Goal: Transaction & Acquisition: Purchase product/service

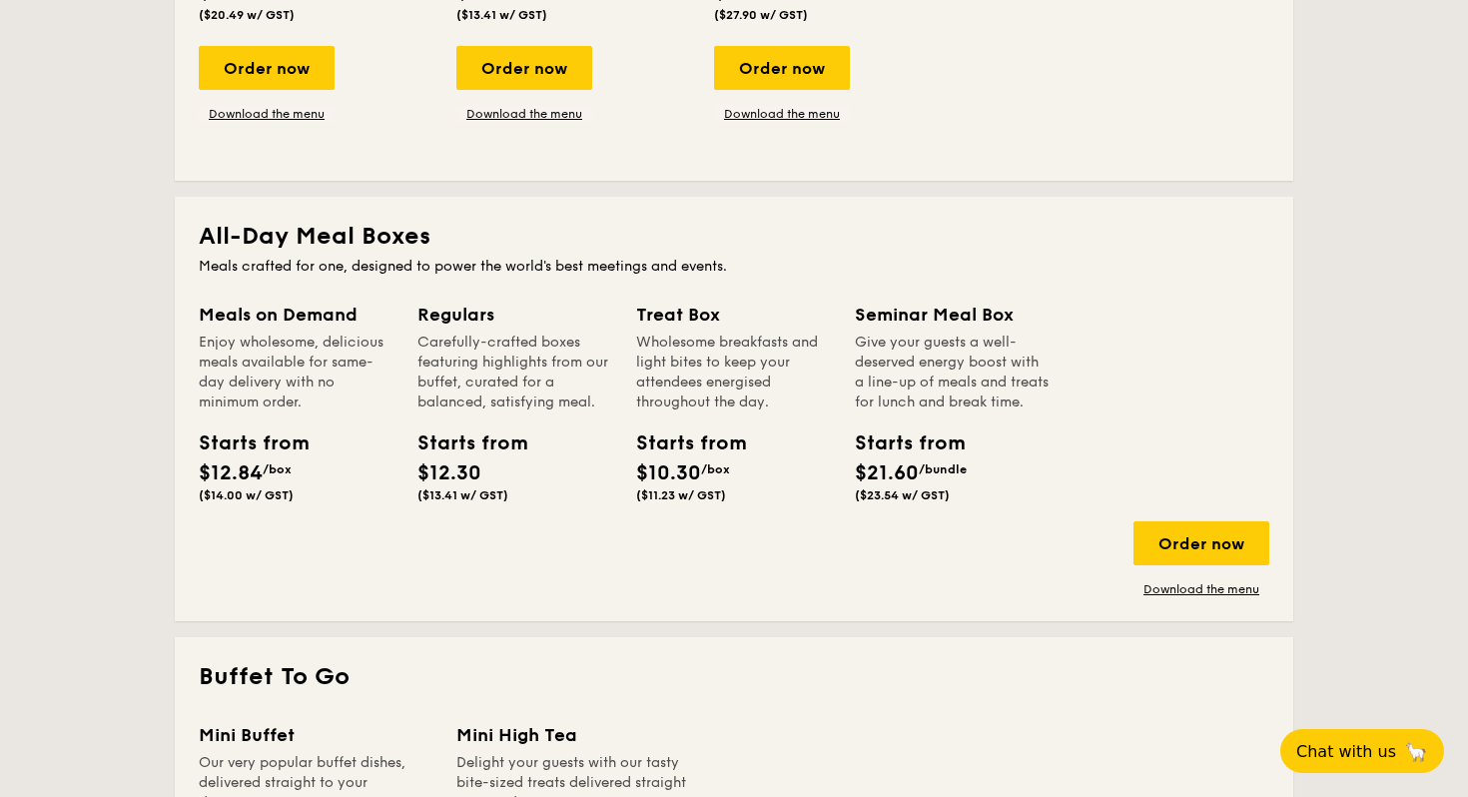
scroll to position [659, 0]
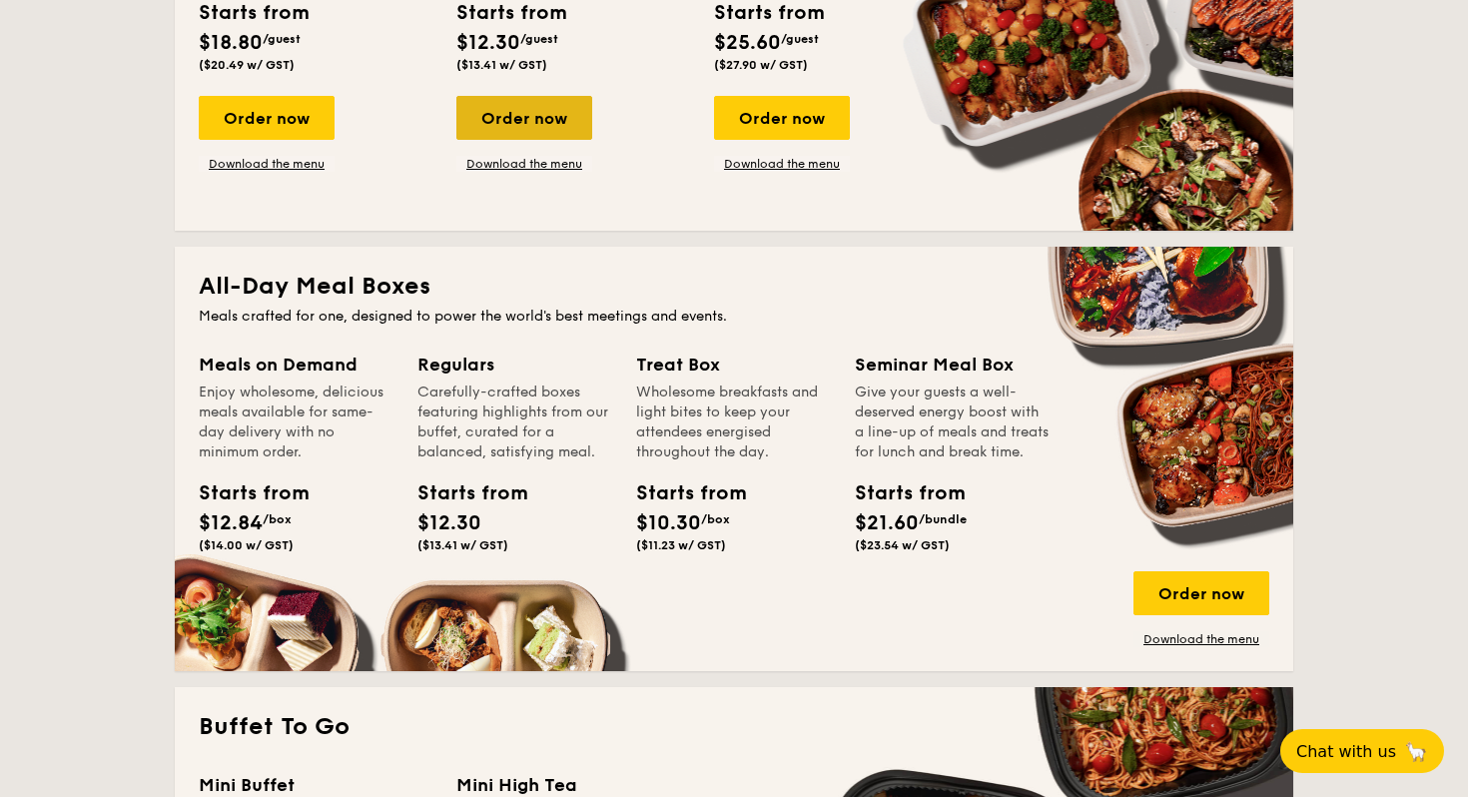
click at [544, 117] on div "Order now" at bounding box center [524, 118] width 136 height 44
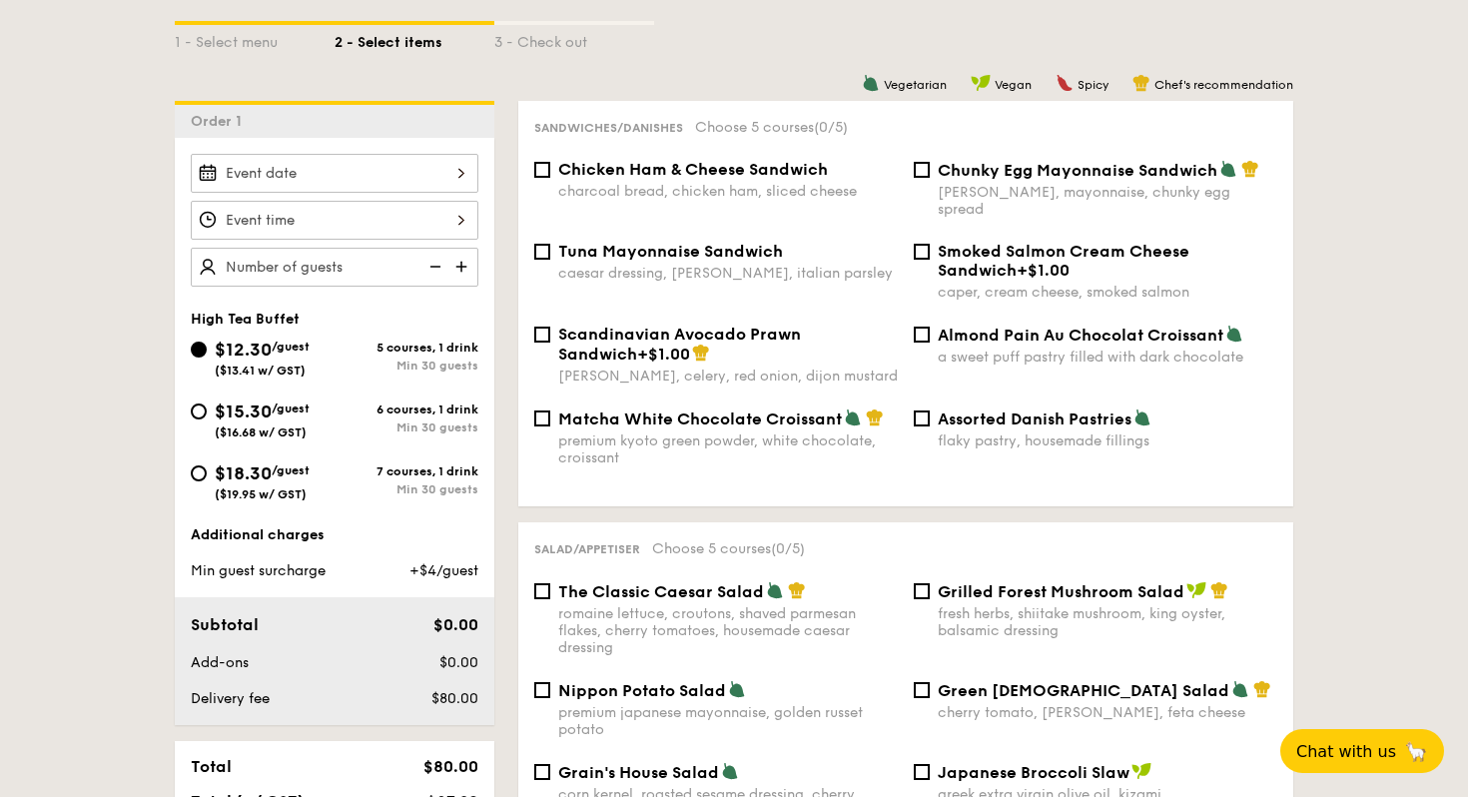
scroll to position [461, 0]
click at [582, 461] on div "Matcha White Chocolate Croissant premium kyoto green powder, white chocolate, c…" at bounding box center [905, 450] width 759 height 82
click at [920, 169] on input "Chunky Egg Mayonnaise Sandwich dijon mustard, mayonnaise, chunky egg spread" at bounding box center [921, 171] width 16 height 16
checkbox input "true"
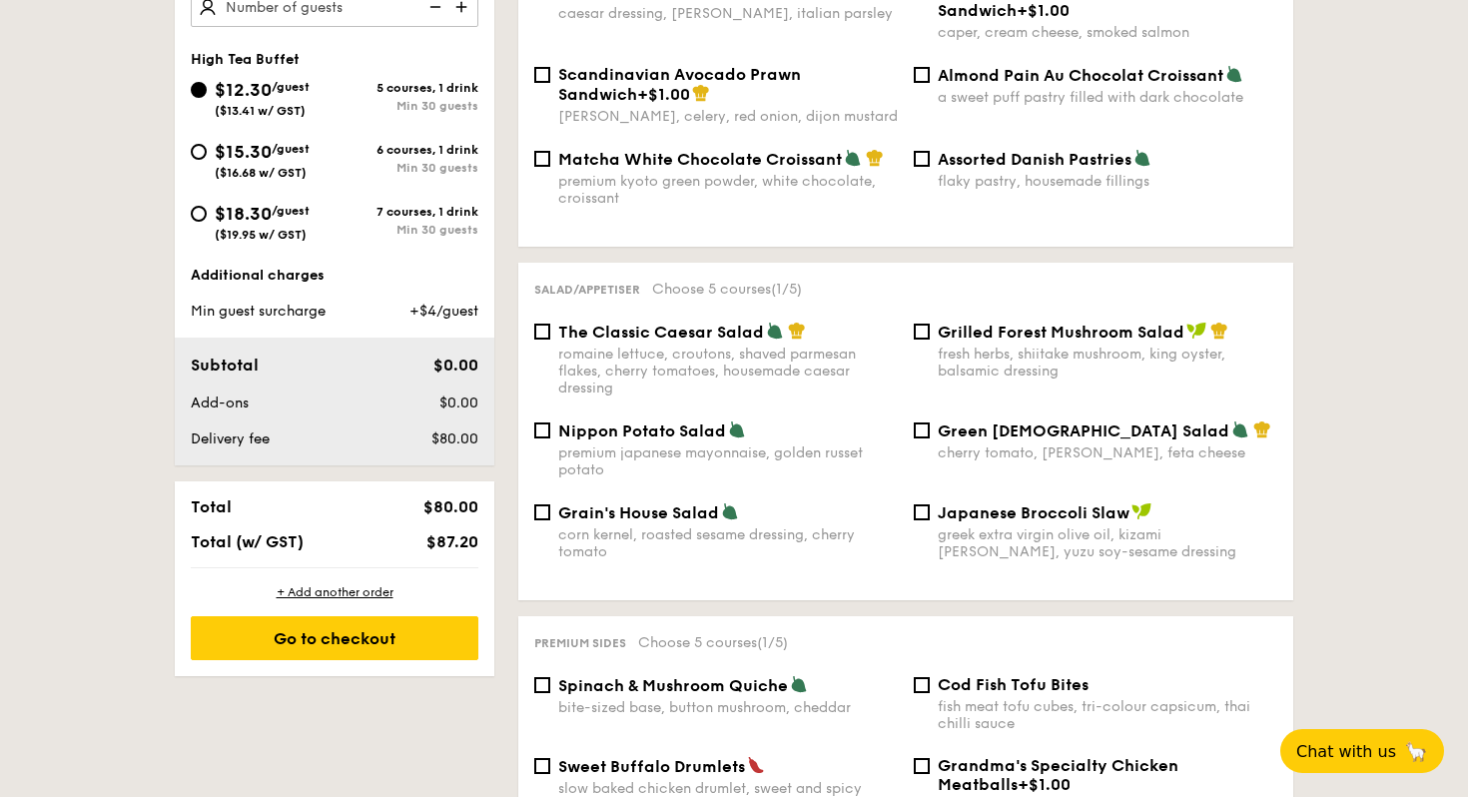
scroll to position [720, 0]
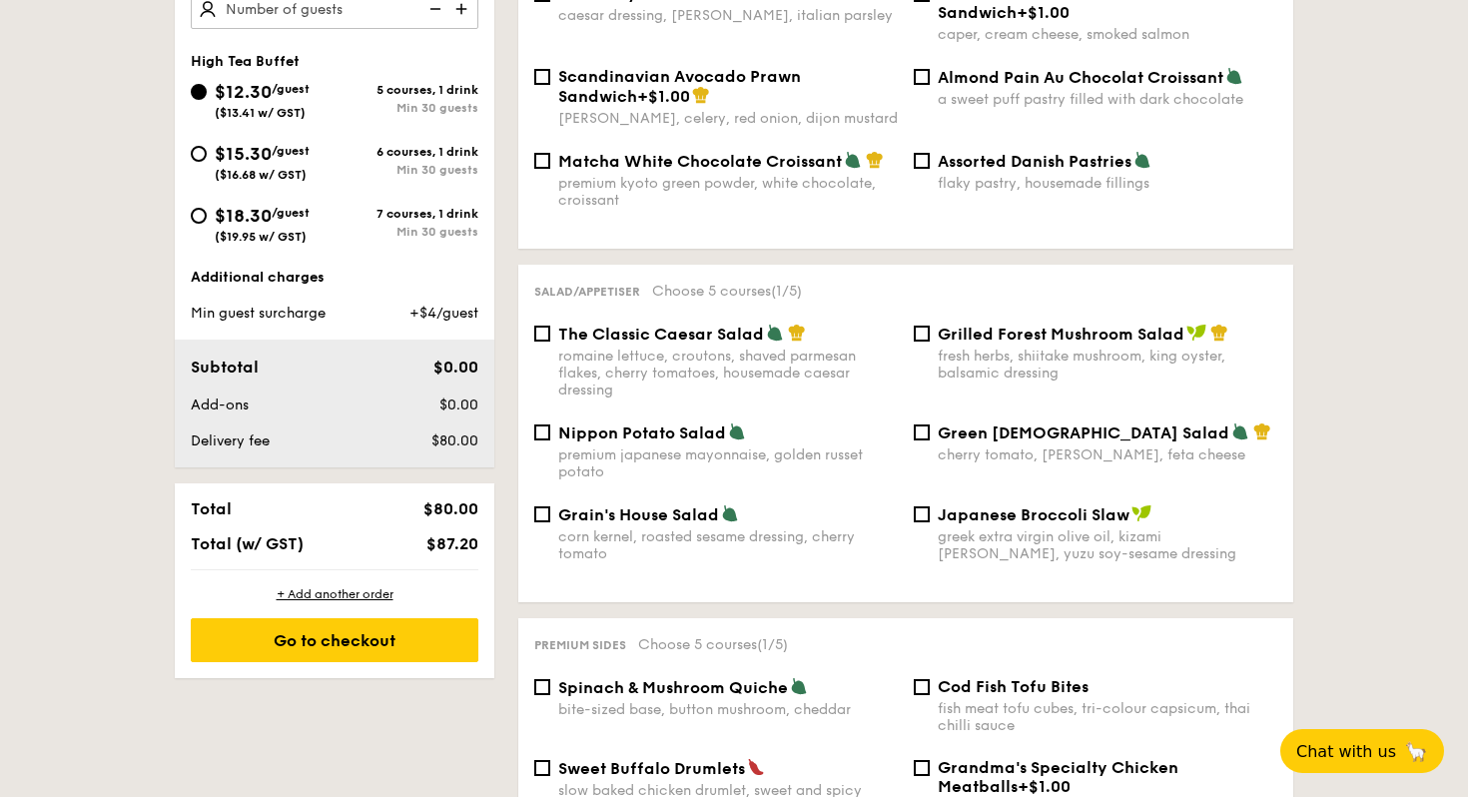
click at [992, 324] on span "Grilled Forest Mushroom Salad" at bounding box center [1060, 333] width 247 height 19
click at [929, 325] on input "Grilled Forest Mushroom Salad fresh herbs, shiitake mushroom, king oyster, bals…" at bounding box center [921, 333] width 16 height 16
checkbox input "true"
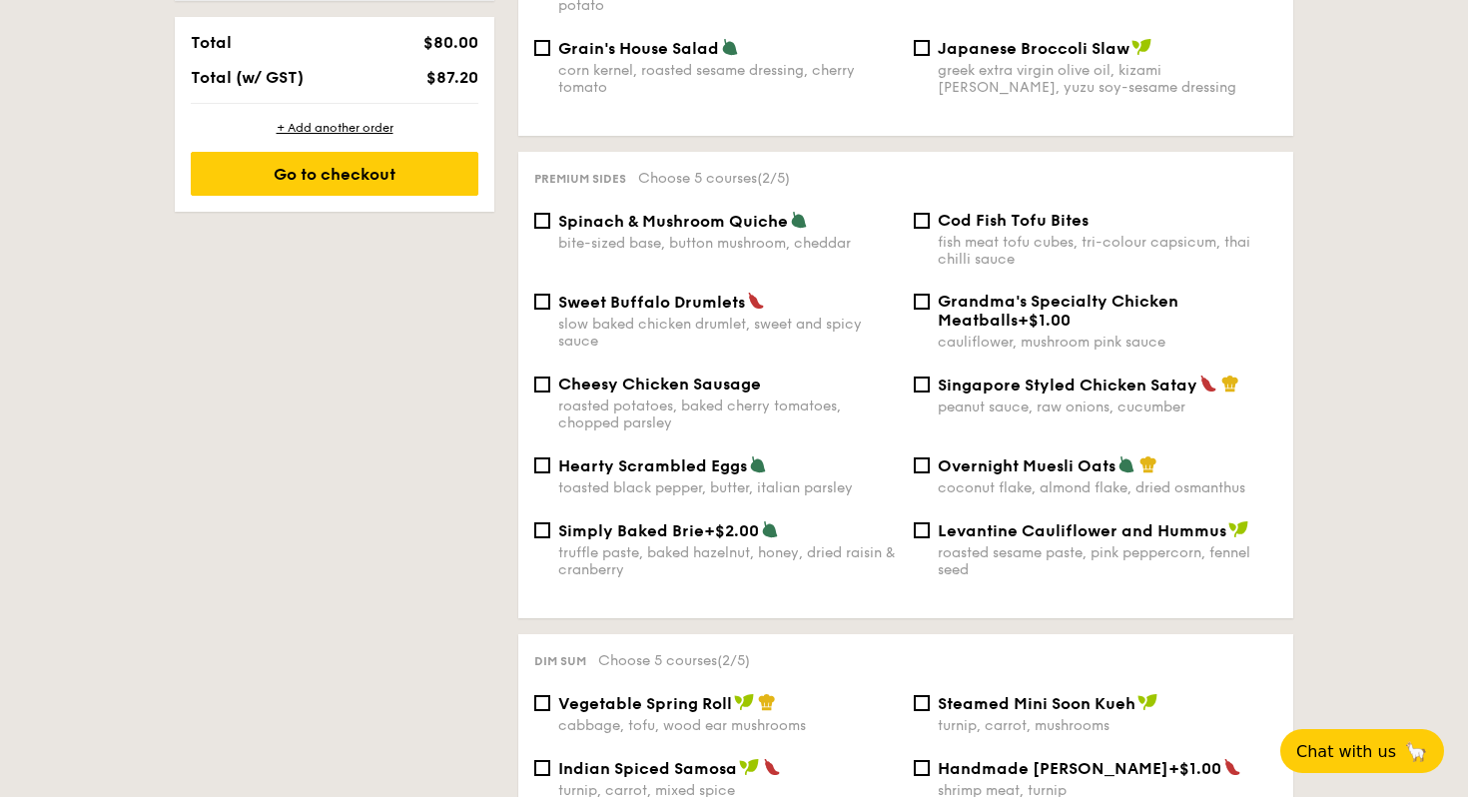
scroll to position [1194, 0]
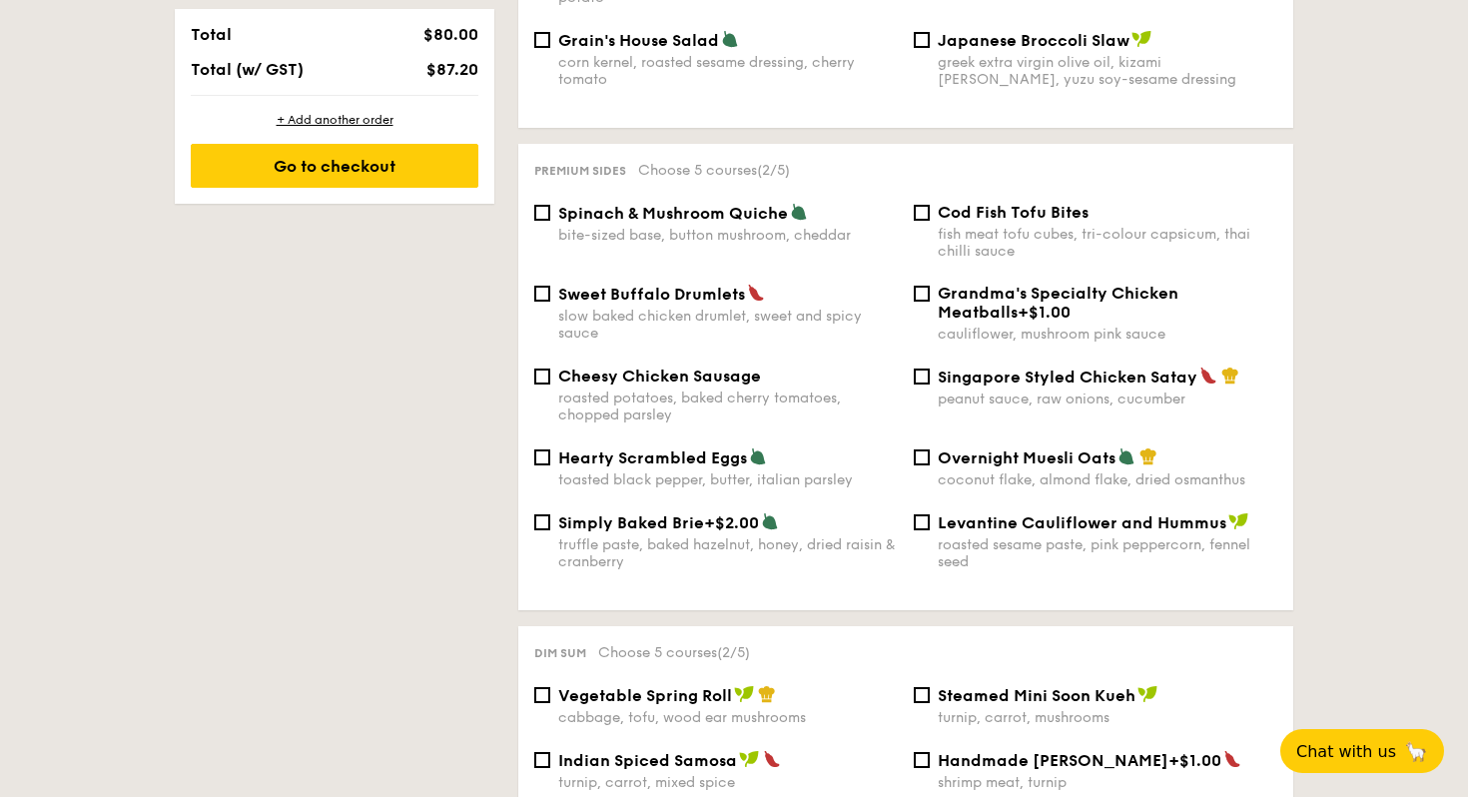
click at [693, 366] on span "Cheesy Chicken Sausage" at bounding box center [659, 375] width 203 height 19
click at [550, 368] on input "Cheesy Chicken Sausage roasted potatoes, baked cherry tomatoes, chopped parsley" at bounding box center [542, 376] width 16 height 16
checkbox input "true"
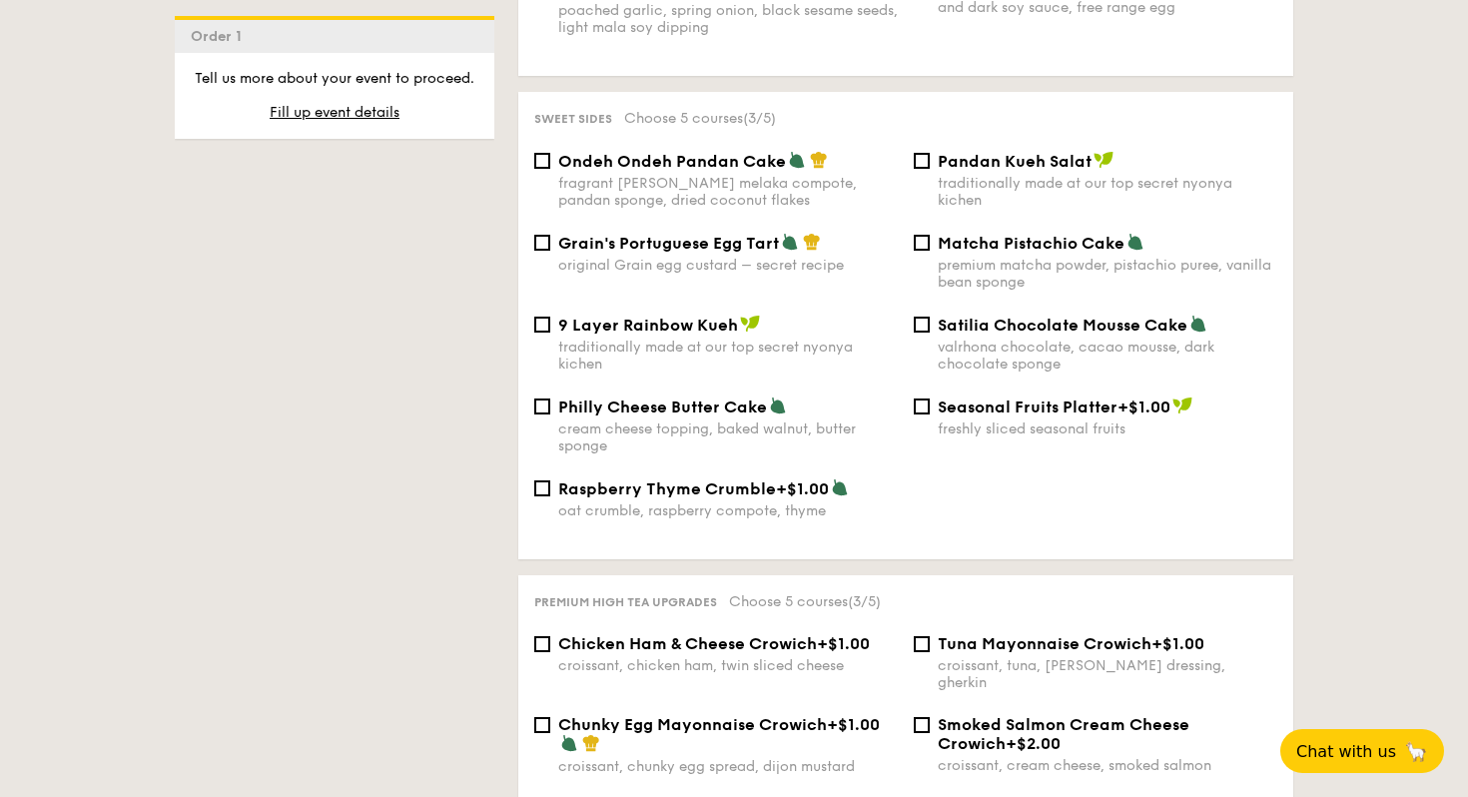
scroll to position [2121, 0]
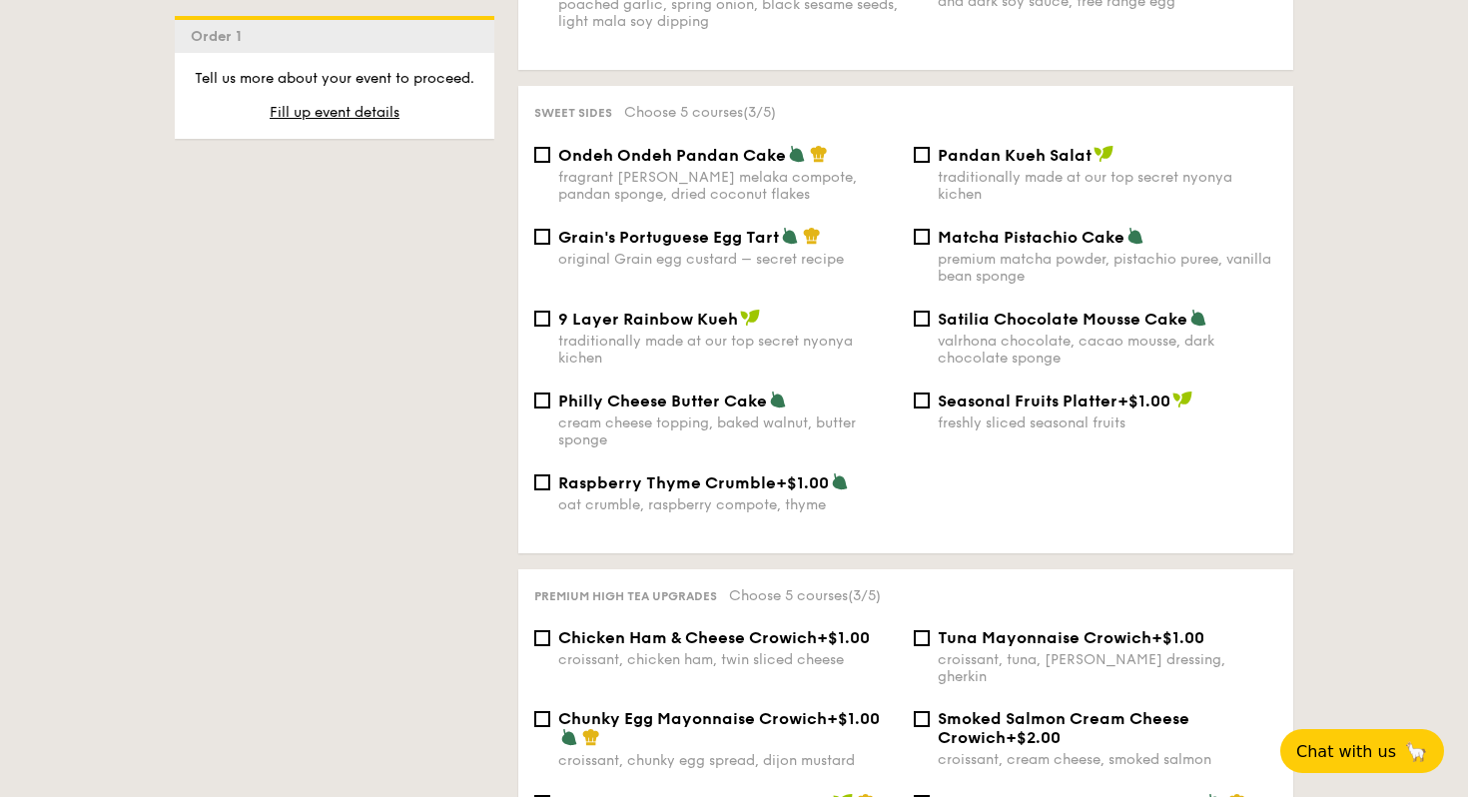
click at [956, 231] on span "Matcha Pistachio Cake" at bounding box center [1030, 237] width 187 height 19
click at [929, 231] on input "Matcha Pistachio Cake premium matcha powder, pistachio puree, vanilla bean spon…" at bounding box center [921, 237] width 16 height 16
checkbox input "true"
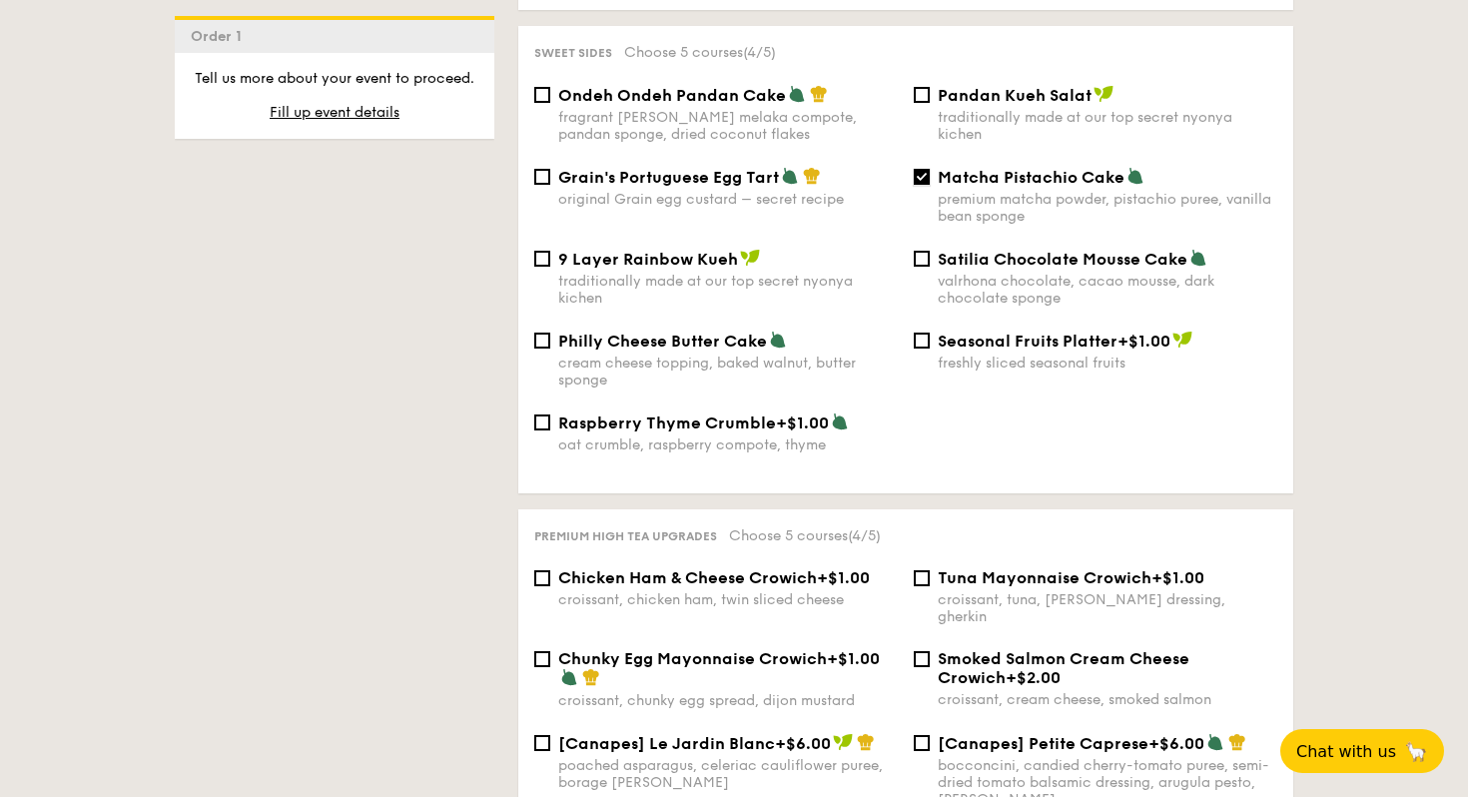
scroll to position [2188, 0]
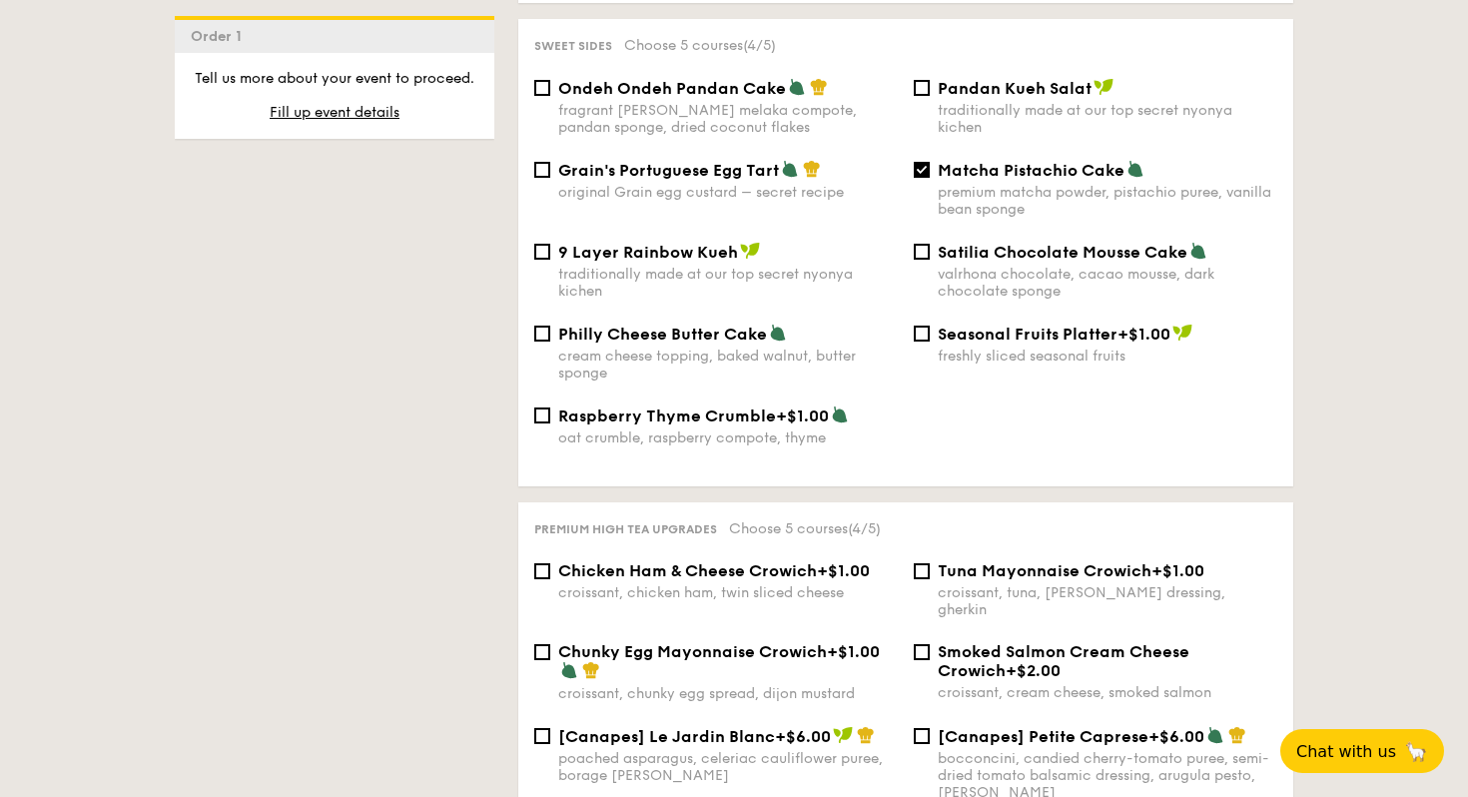
click at [760, 179] on div "Grain's Portuguese Egg Tart original Grain egg custard – secret recipe" at bounding box center [727, 180] width 339 height 41
click at [550, 178] on input "Grain's Portuguese Egg Tart original Grain egg custard – secret recipe" at bounding box center [542, 170] width 16 height 16
checkbox input "true"
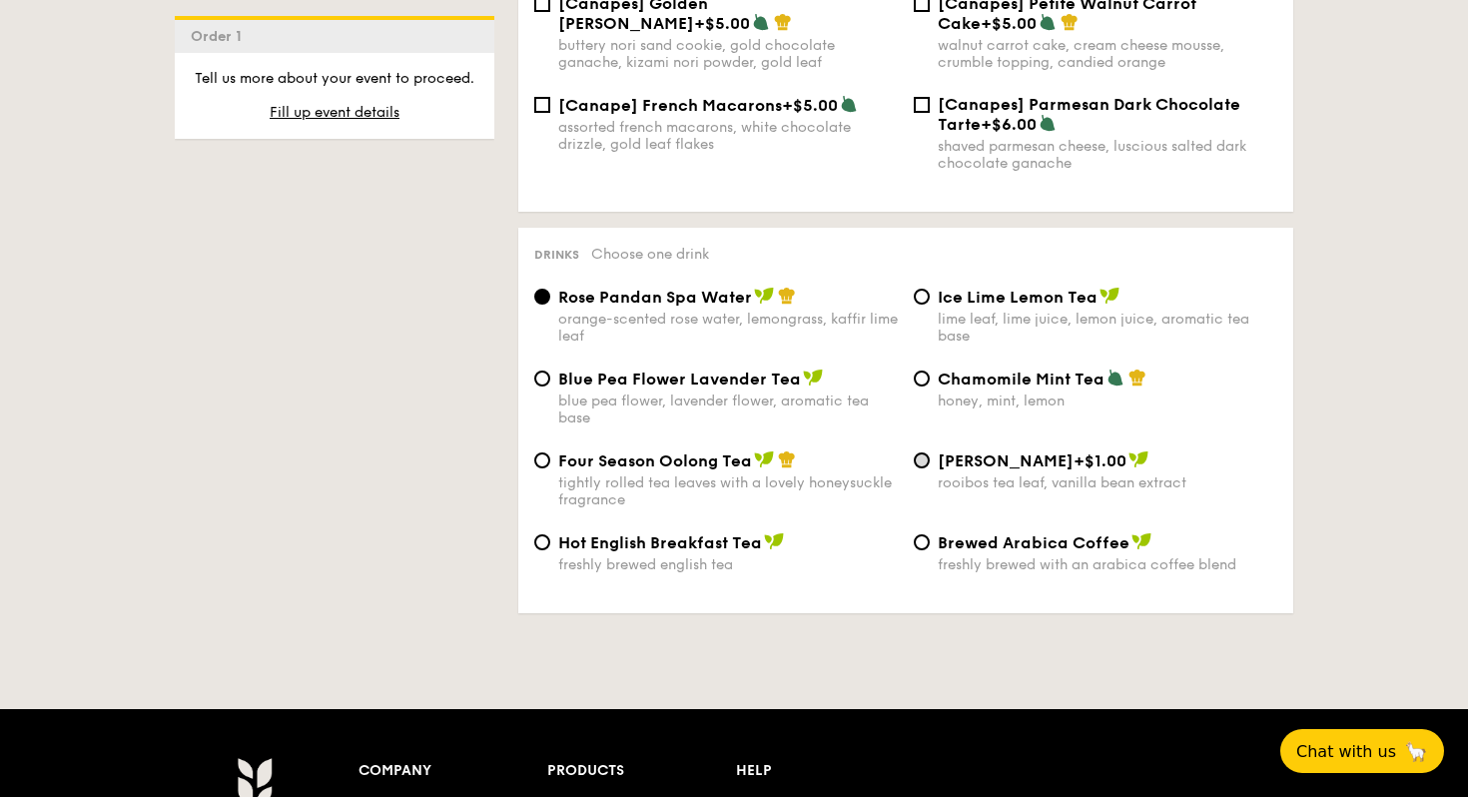
scroll to position [3137, 0]
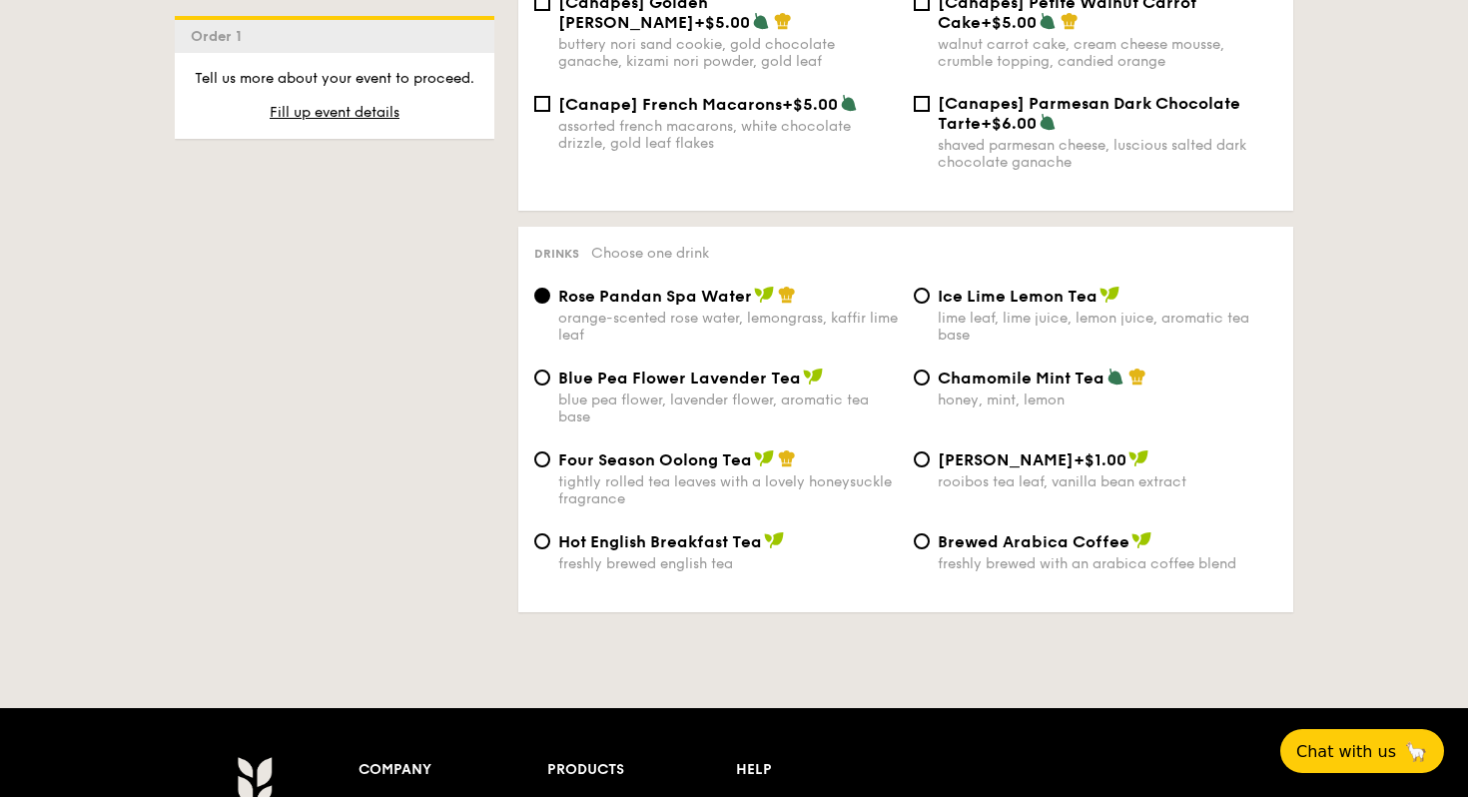
click at [1023, 291] on span "Ice Lime Lemon Tea" at bounding box center [1017, 296] width 160 height 19
click at [929, 291] on input "Ice Lime Lemon Tea lime leaf, lime juice, lemon juice, aromatic tea base" at bounding box center [921, 296] width 16 height 16
radio input "true"
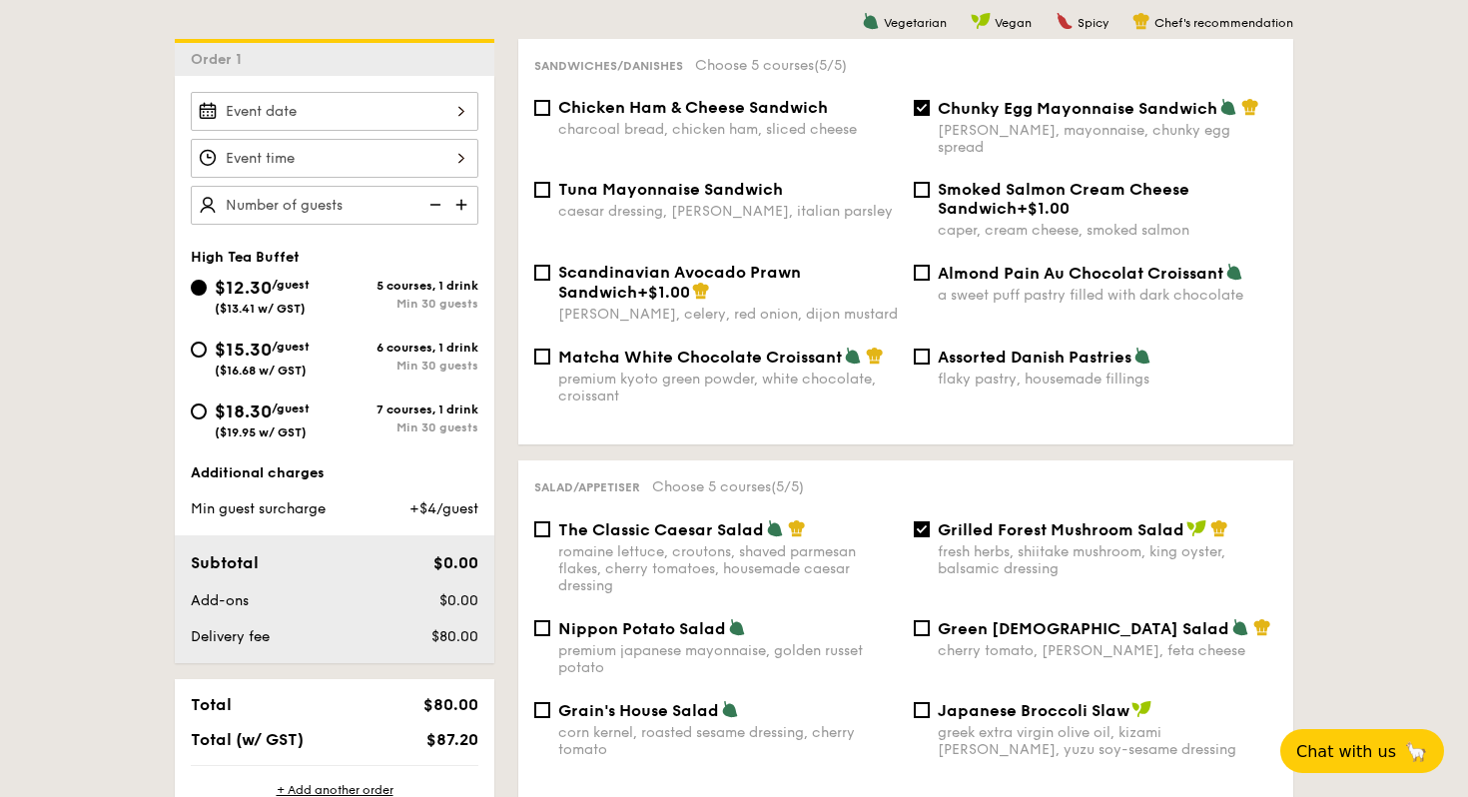
scroll to position [520, 0]
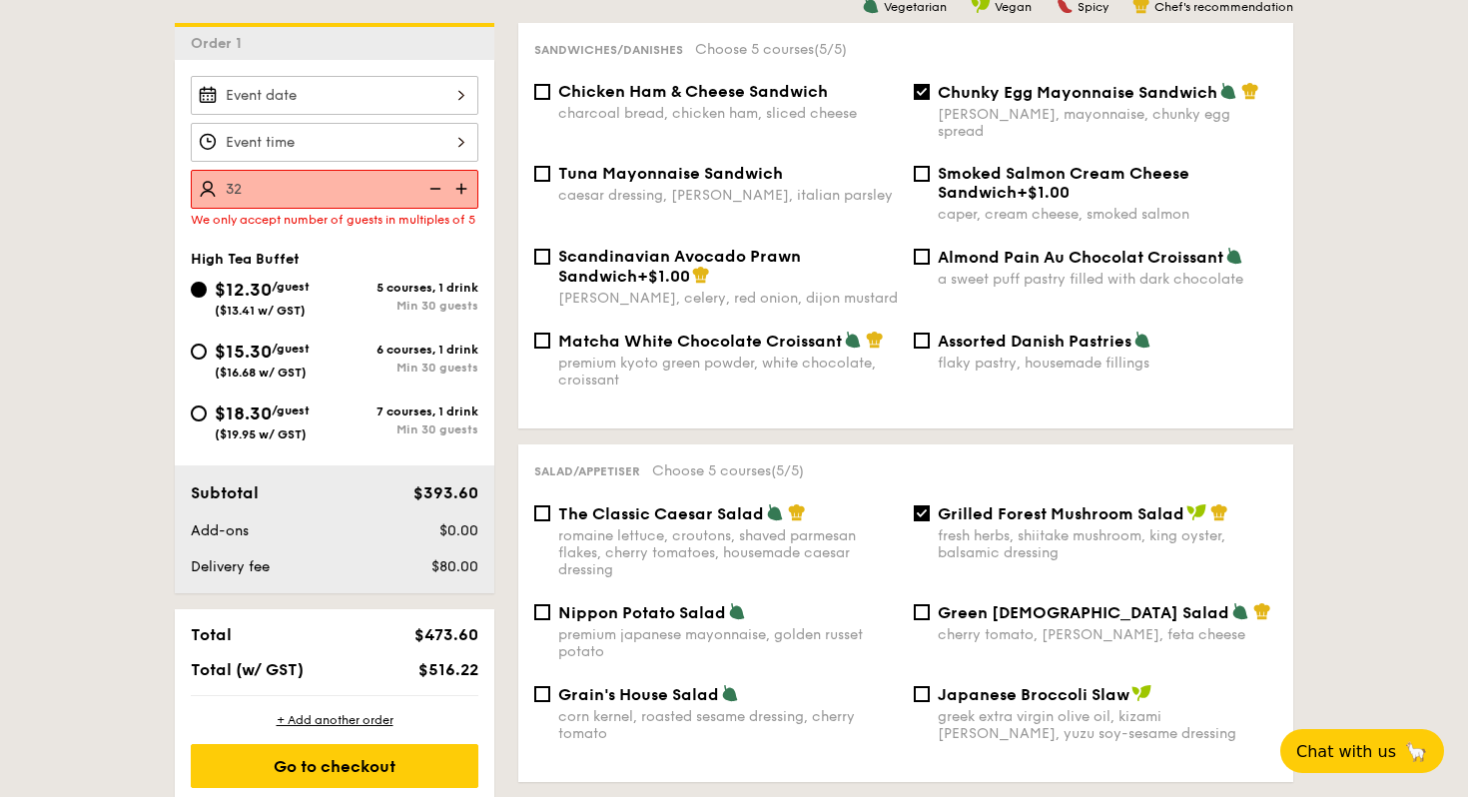
scroll to position [541, 0]
type input "35 guests"
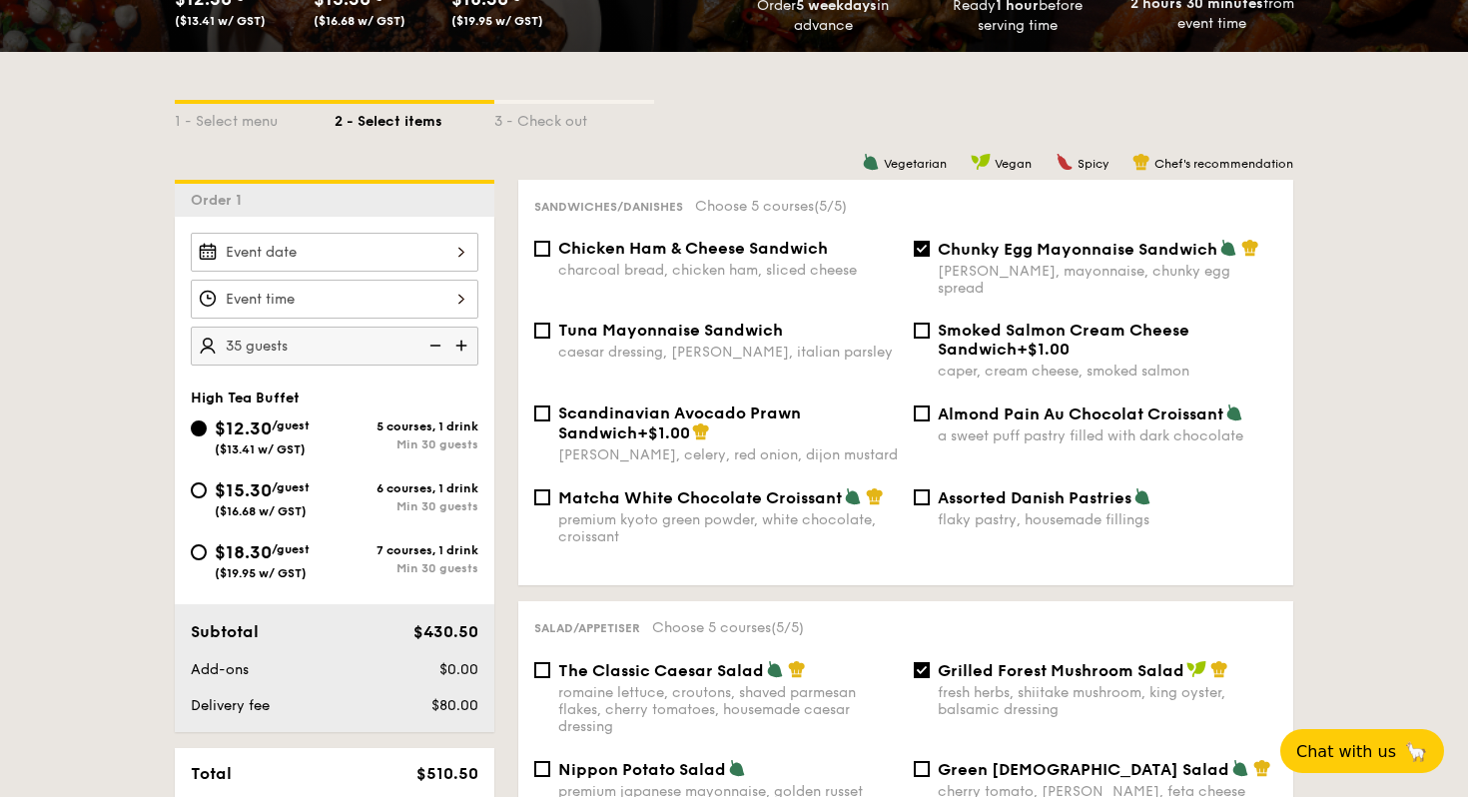
scroll to position [385, 0]
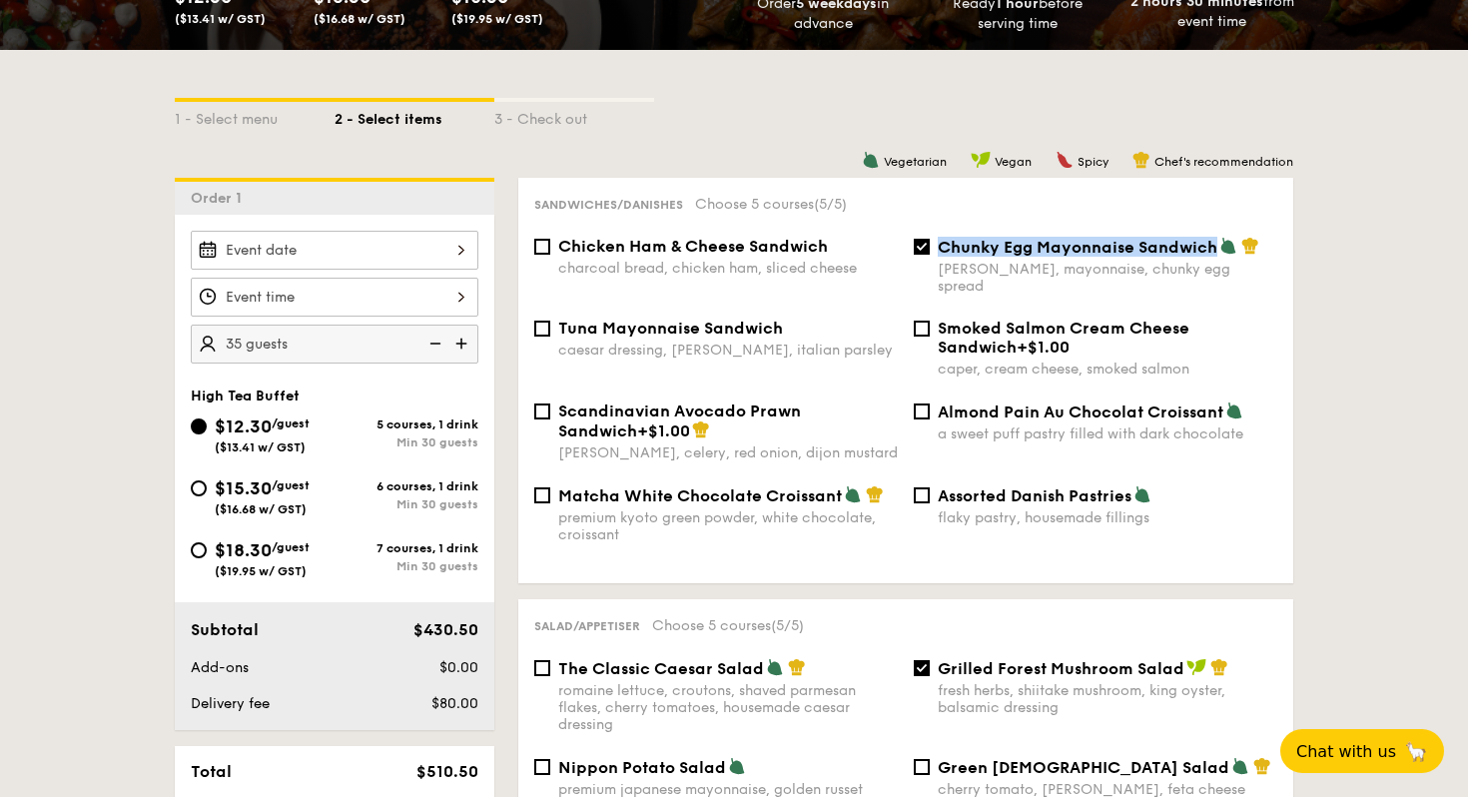
drag, startPoint x: 933, startPoint y: 246, endPoint x: 1209, endPoint y: 250, distance: 275.6
click at [1209, 250] on div "Chunky Egg Mayonnaise Sandwich dijon mustard, mayonnaise, chunky egg spread" at bounding box center [1094, 266] width 379 height 58
copy span "Chunky Egg Mayonnaise Sandwic"
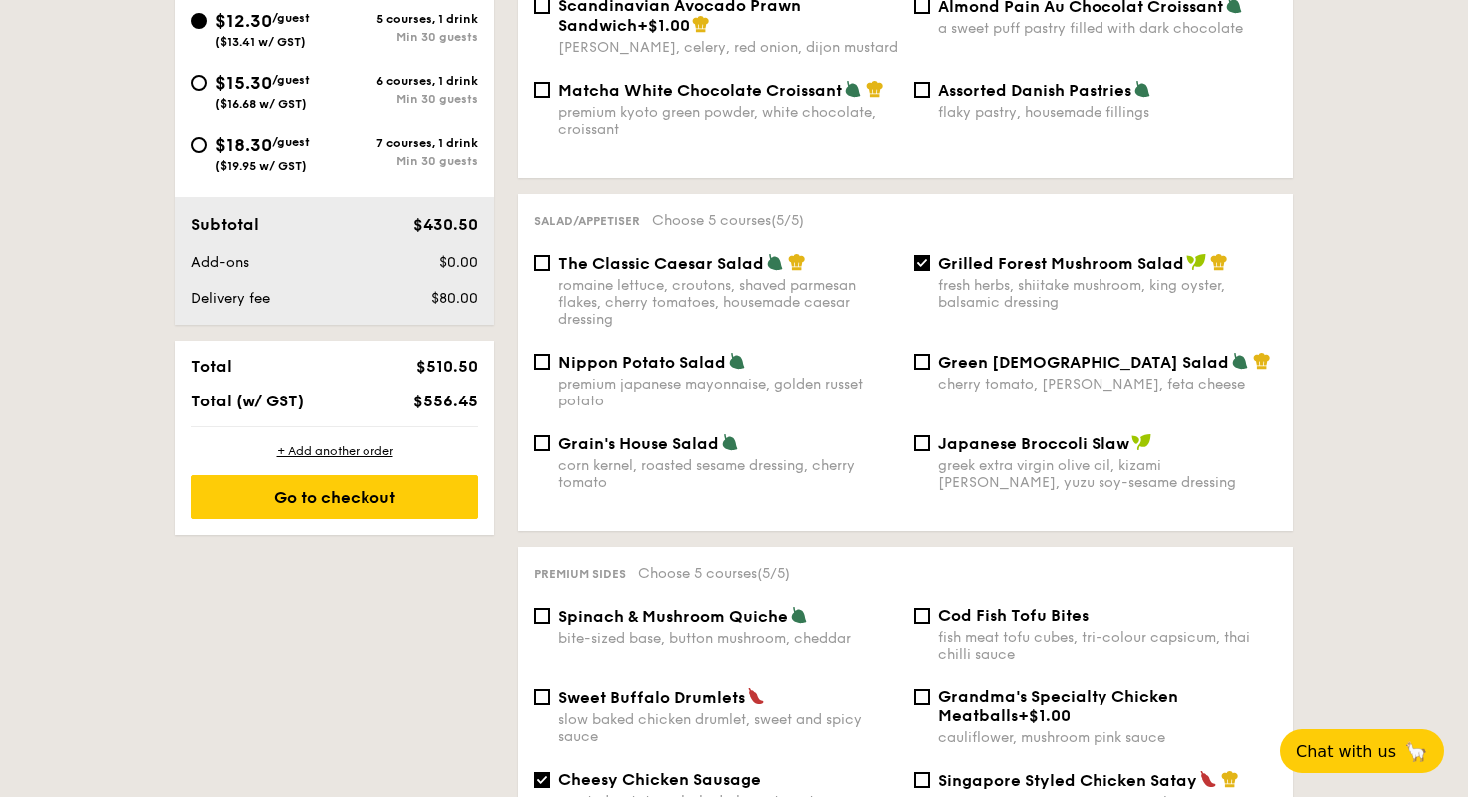
scroll to position [817, 0]
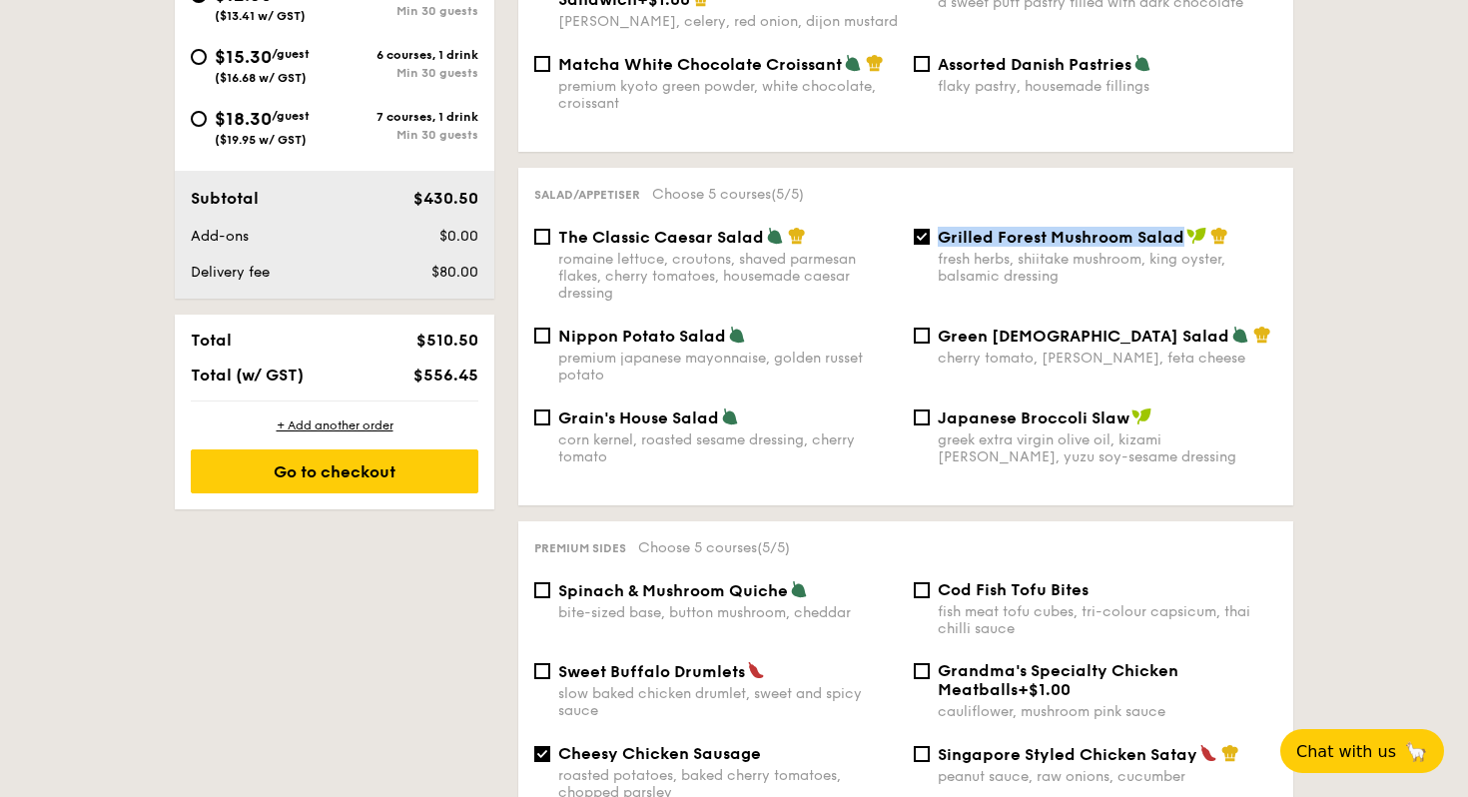
drag, startPoint x: 931, startPoint y: 222, endPoint x: 1179, endPoint y: 226, distance: 247.6
click at [1179, 227] on div "Grilled Forest Mushroom Salad fresh herbs, shiitake mushroom, king oyster, bals…" at bounding box center [1094, 256] width 379 height 58
copy span "Grilled Forest Mushroom Salad"
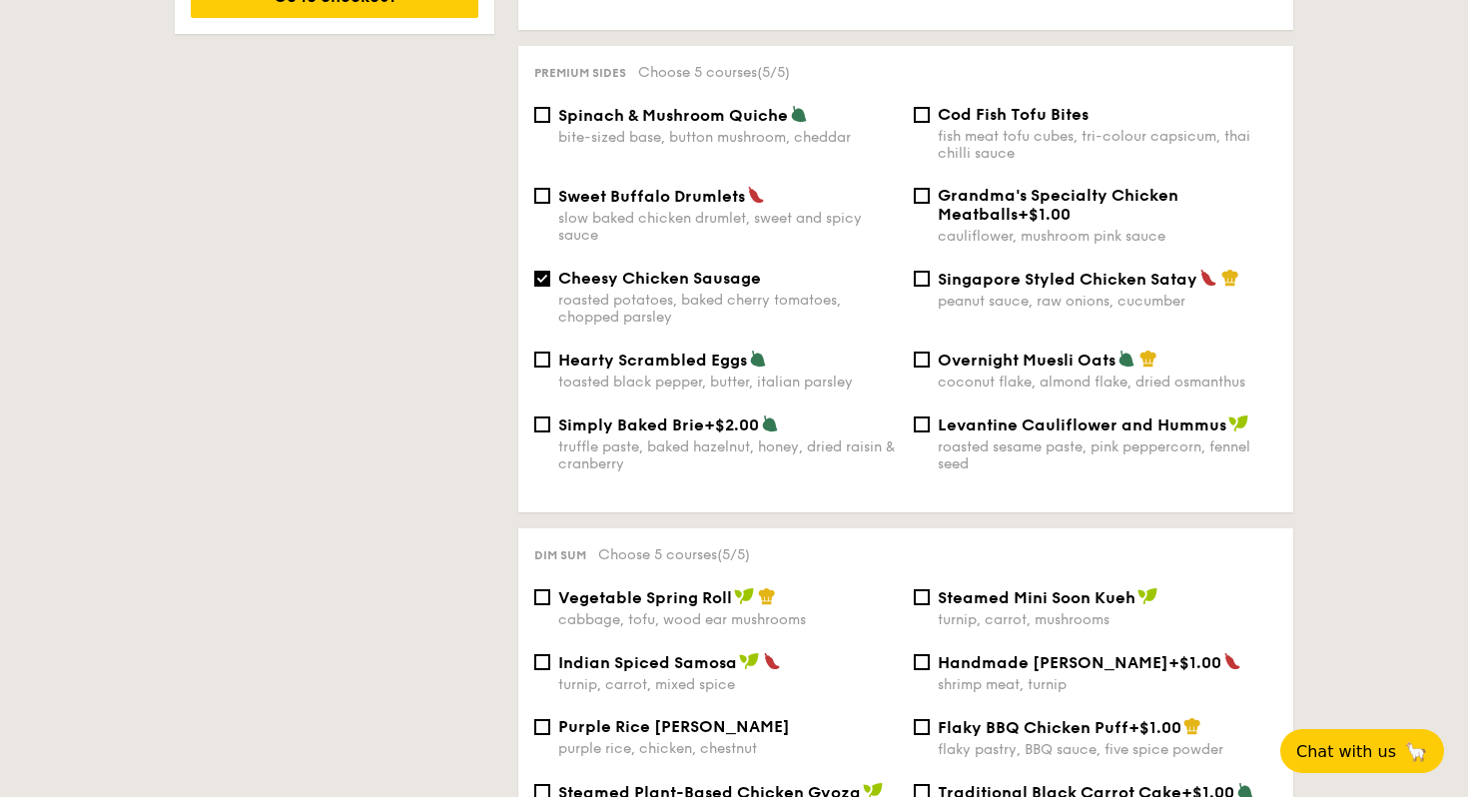
scroll to position [1346, 0]
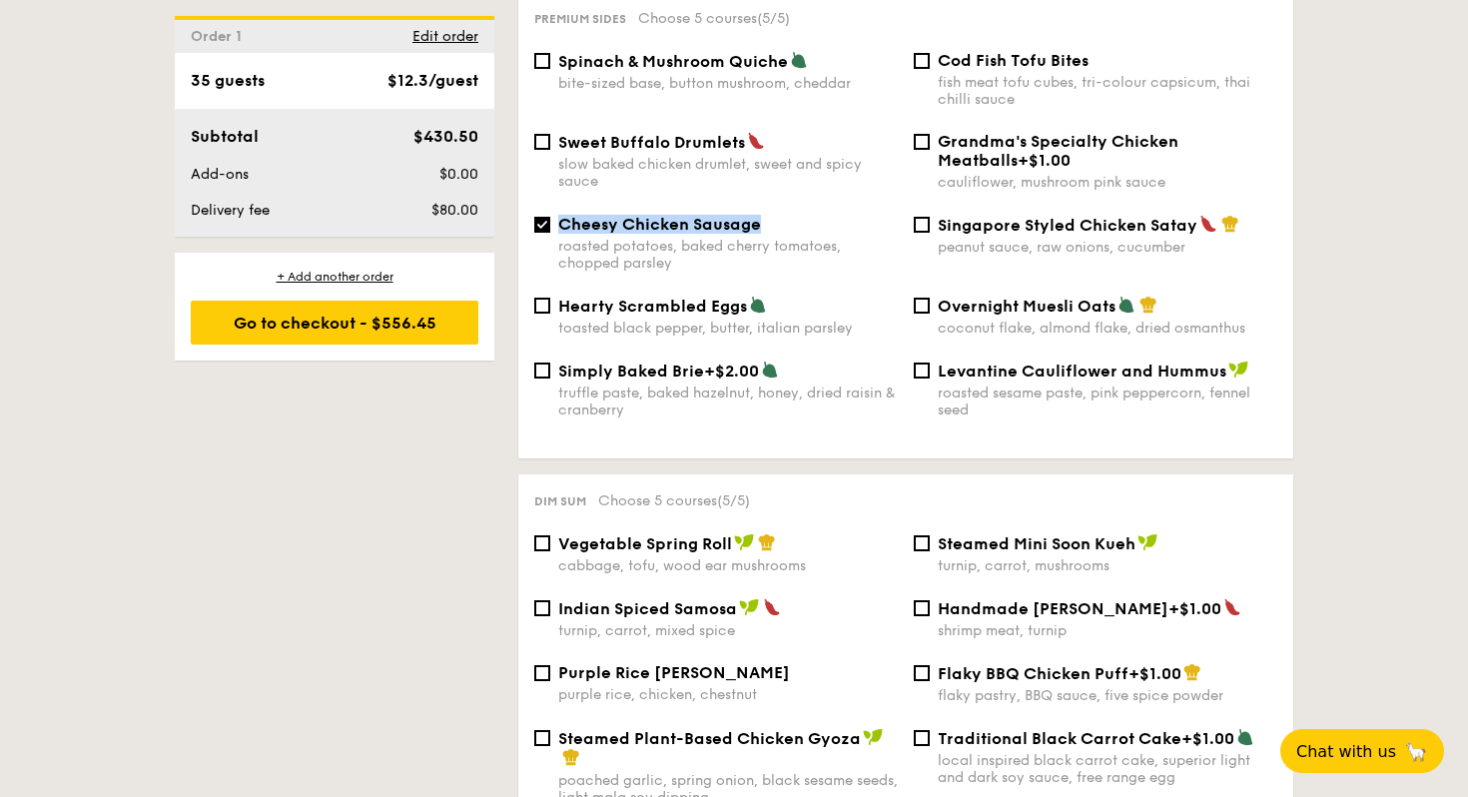
drag, startPoint x: 554, startPoint y: 209, endPoint x: 758, endPoint y: 218, distance: 203.9
click at [758, 218] on div "Cheesy Chicken Sausage roasted potatoes, baked cherry tomatoes, chopped parsley" at bounding box center [715, 243] width 379 height 57
copy span "Cheesy Chicken Sausage"
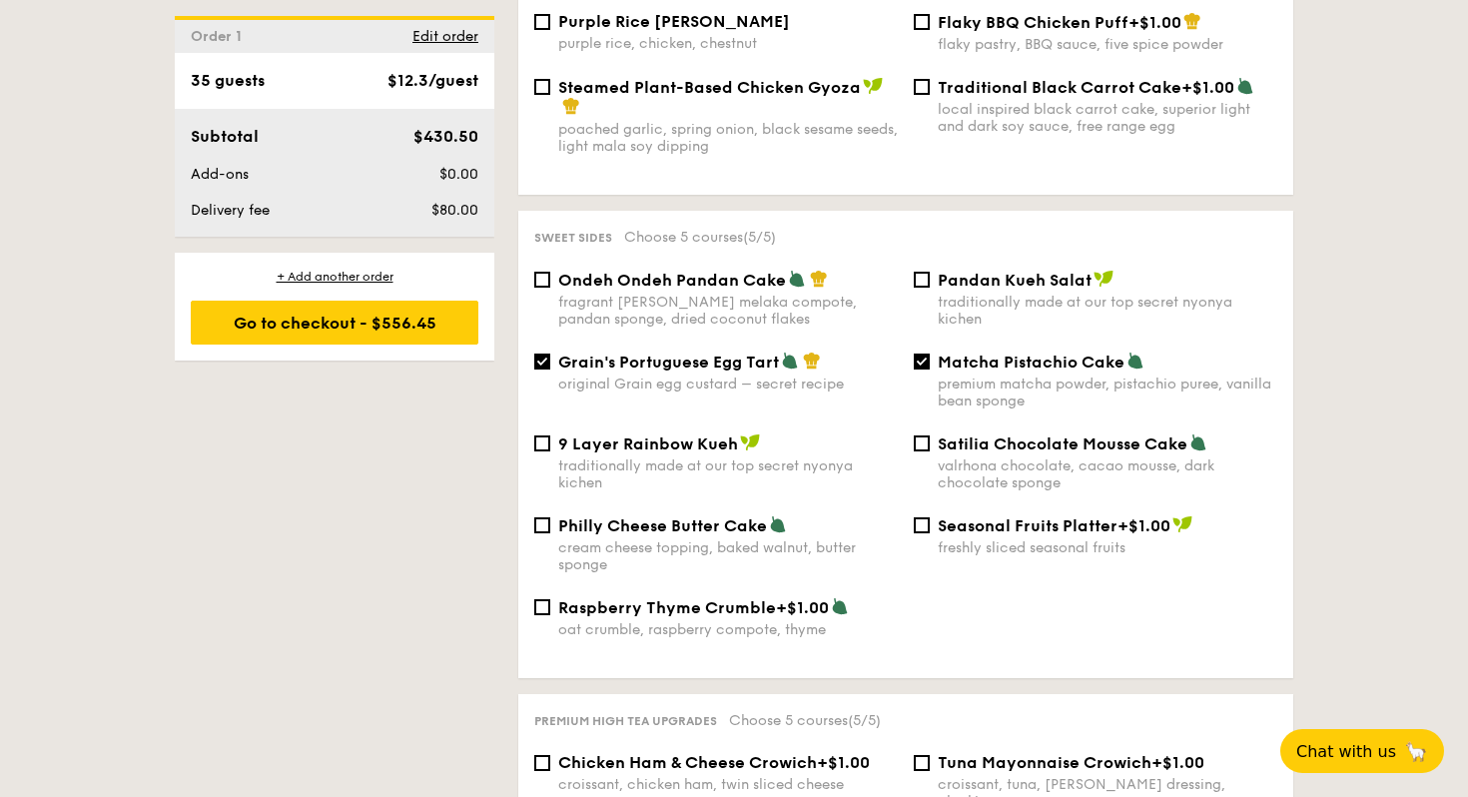
scroll to position [1998, 0]
drag, startPoint x: 553, startPoint y: 356, endPoint x: 779, endPoint y: 357, distance: 225.6
click at [779, 357] on div "Grain's Portuguese Egg Tart original Grain egg custard – secret recipe" at bounding box center [715, 370] width 379 height 41
copy span "Grain's Portuguese Egg Tart"
drag, startPoint x: 935, startPoint y: 358, endPoint x: 1122, endPoint y: 361, distance: 186.7
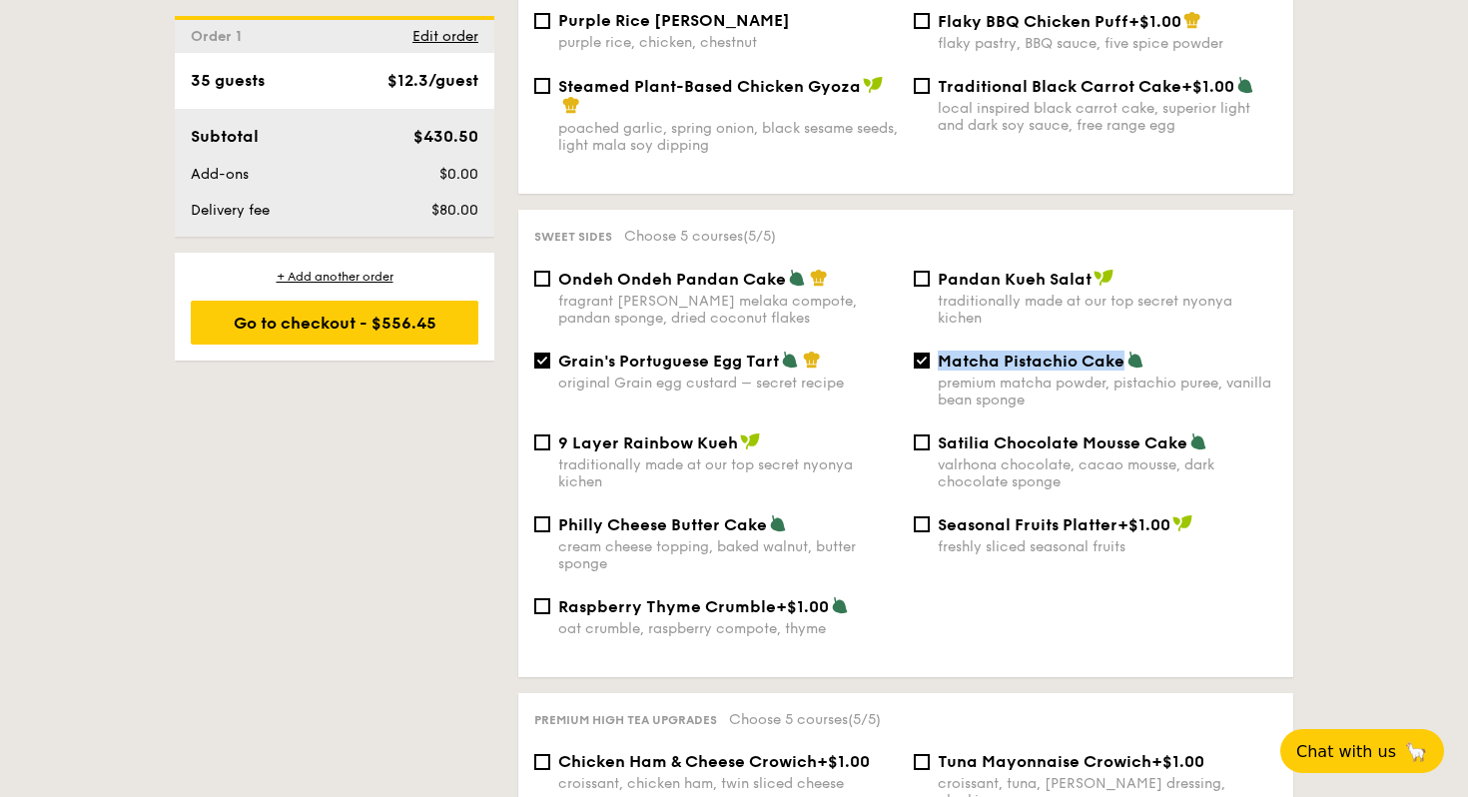
click at [1122, 361] on div "Matcha Pistachio Cake premium matcha powder, pistachio puree, vanilla bean spon…" at bounding box center [1094, 379] width 379 height 58
copy span "Matcha Pistachio Cake"
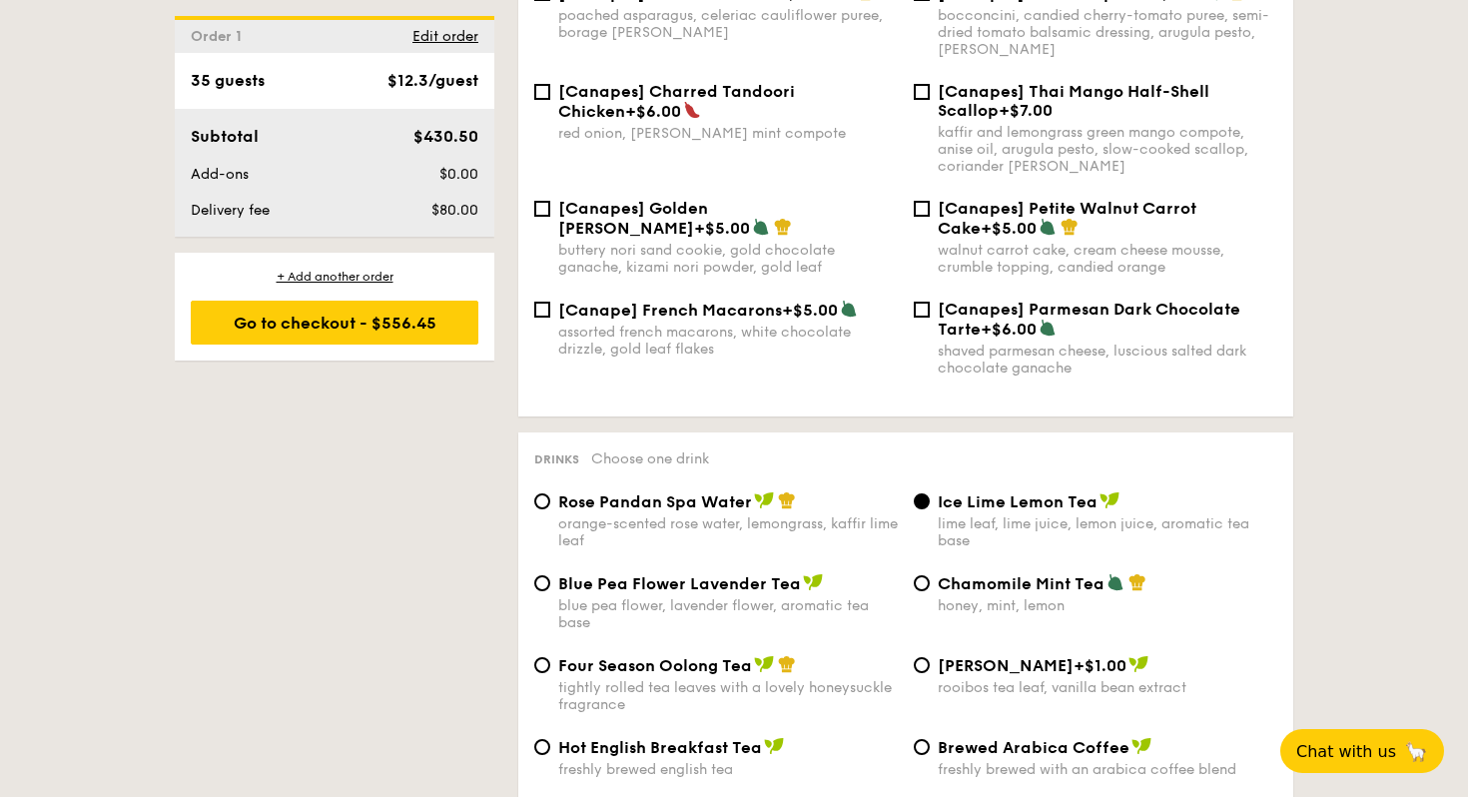
scroll to position [3017, 0]
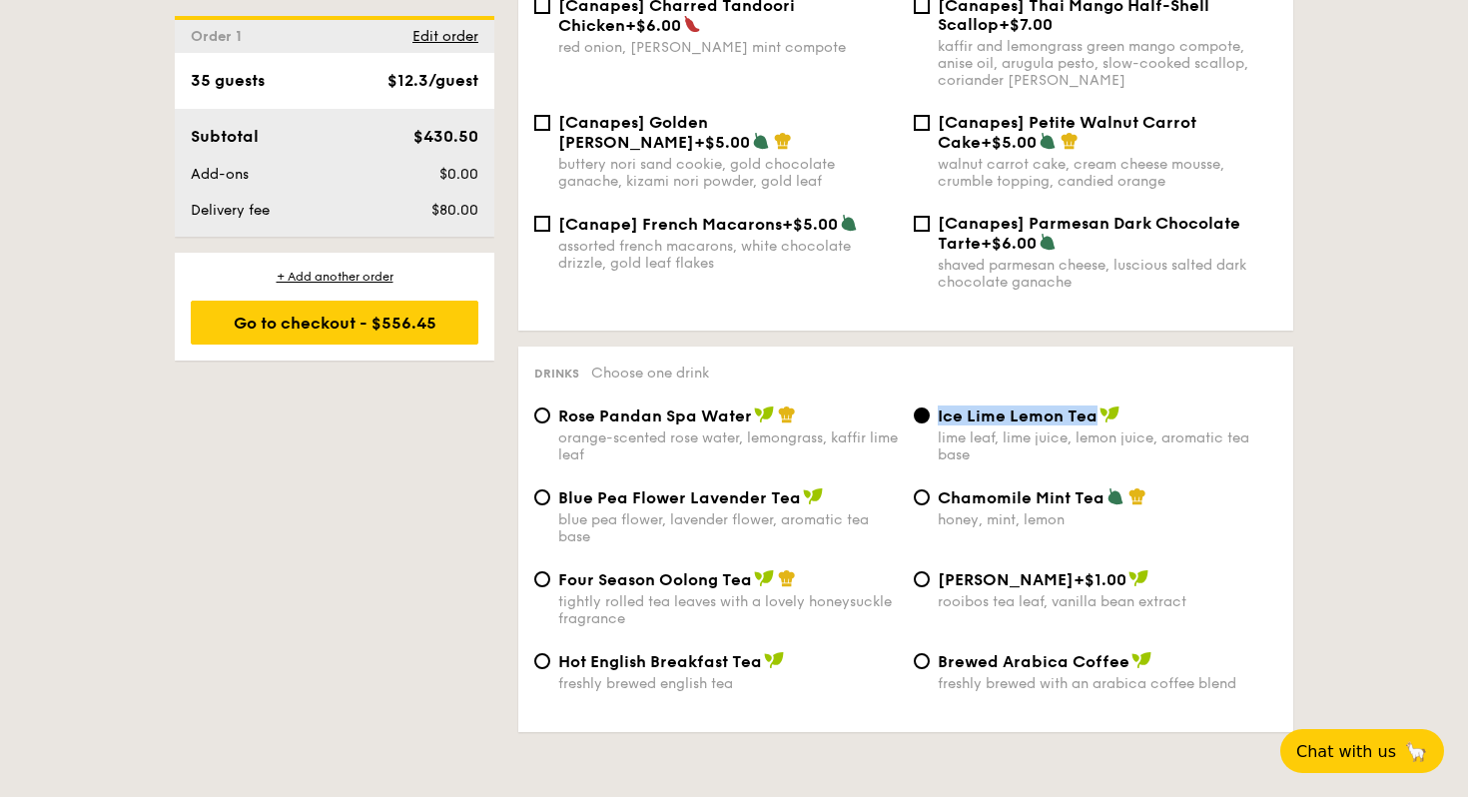
drag, startPoint x: 934, startPoint y: 407, endPoint x: 1090, endPoint y: 407, distance: 155.7
click at [1090, 407] on div "Ice Lime Lemon Tea lime leaf, lime juice, lemon juice, aromatic tea base" at bounding box center [1094, 434] width 379 height 58
copy span "Ice Lime Lemon Tea"
